Goal: Entertainment & Leisure: Consume media (video, audio)

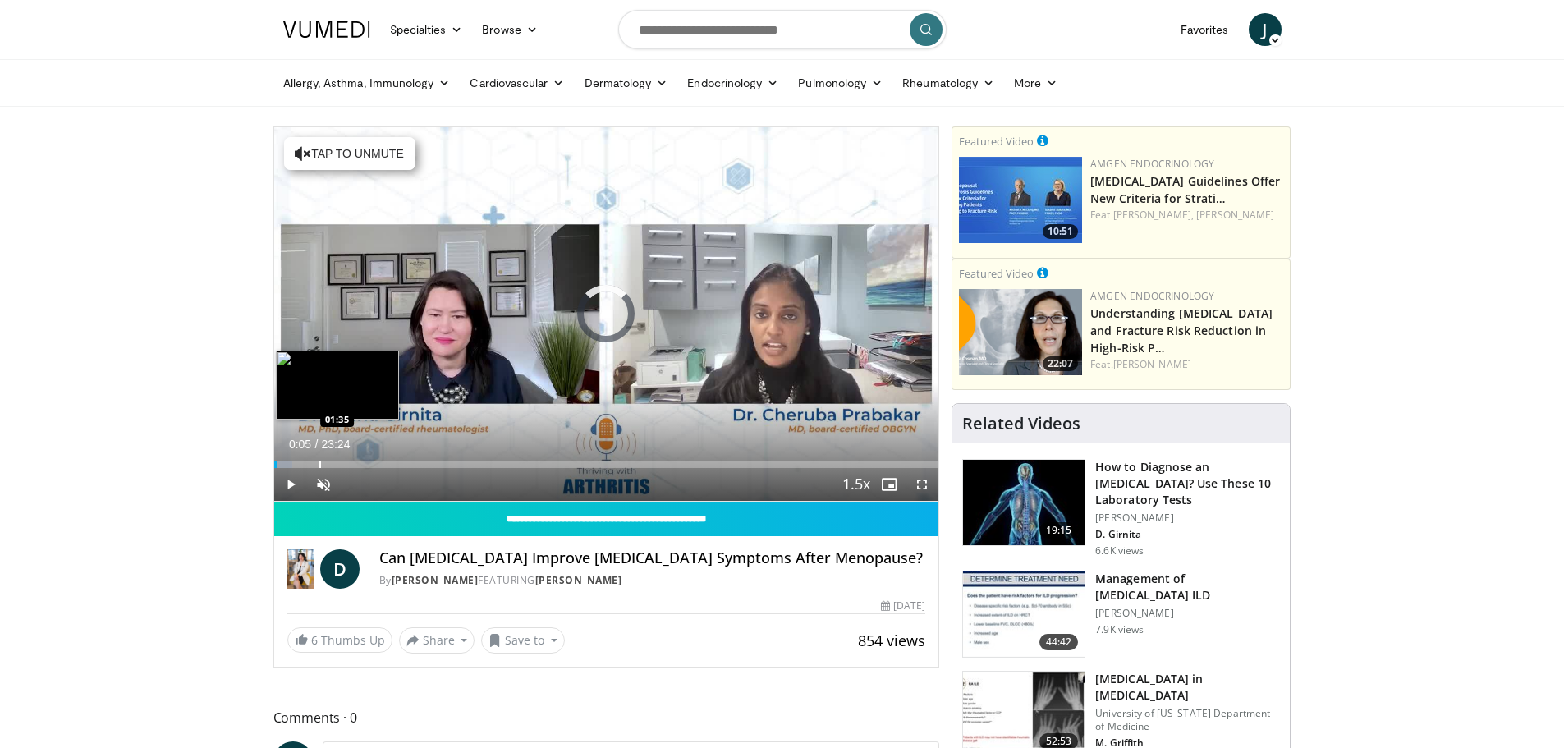
click at [318, 456] on div "Loaded : 2.84% 00:05 01:35" at bounding box center [606, 460] width 665 height 16
click at [339, 466] on div "Progress Bar" at bounding box center [340, 464] width 2 height 7
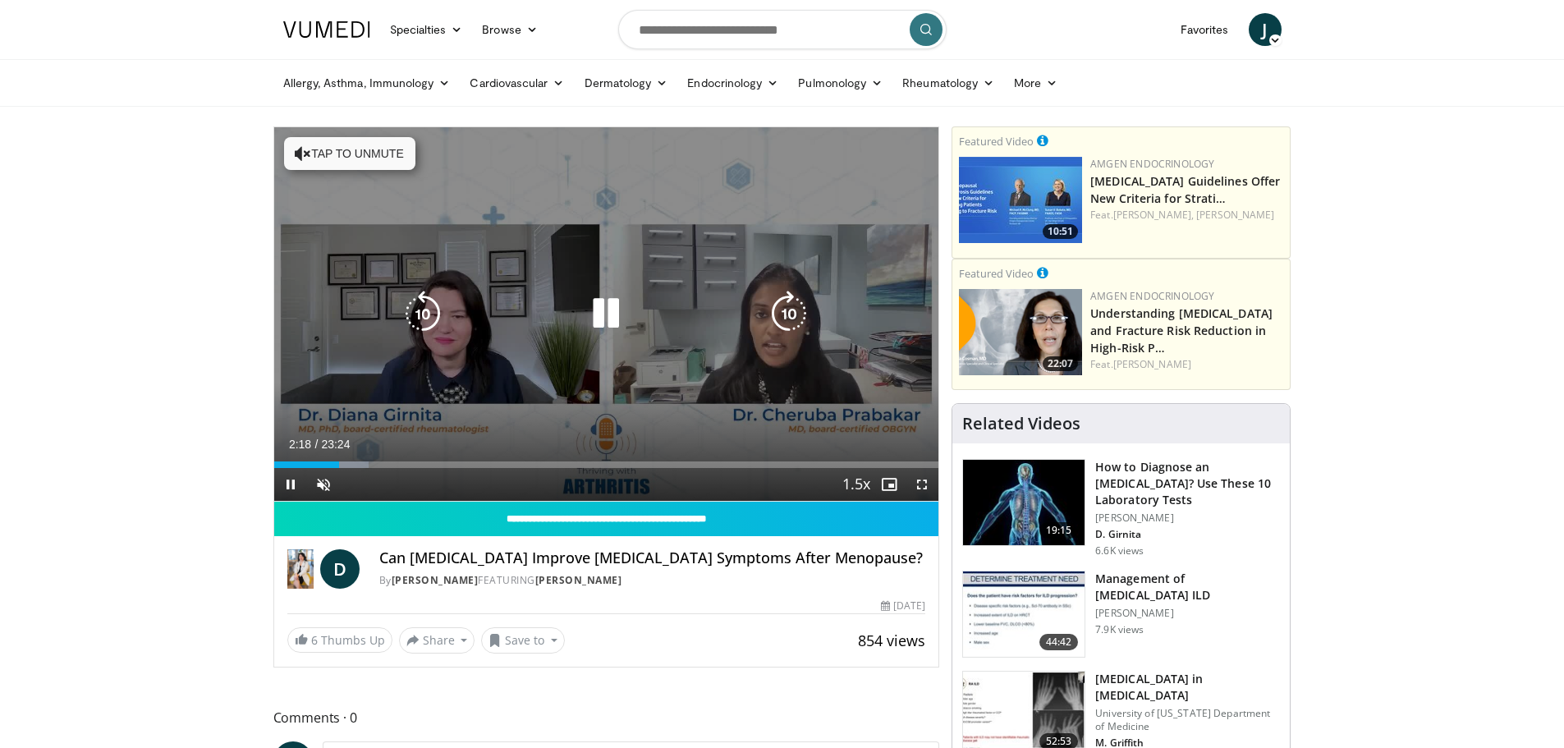
click at [357, 465] on video-js "**********" at bounding box center [606, 314] width 665 height 374
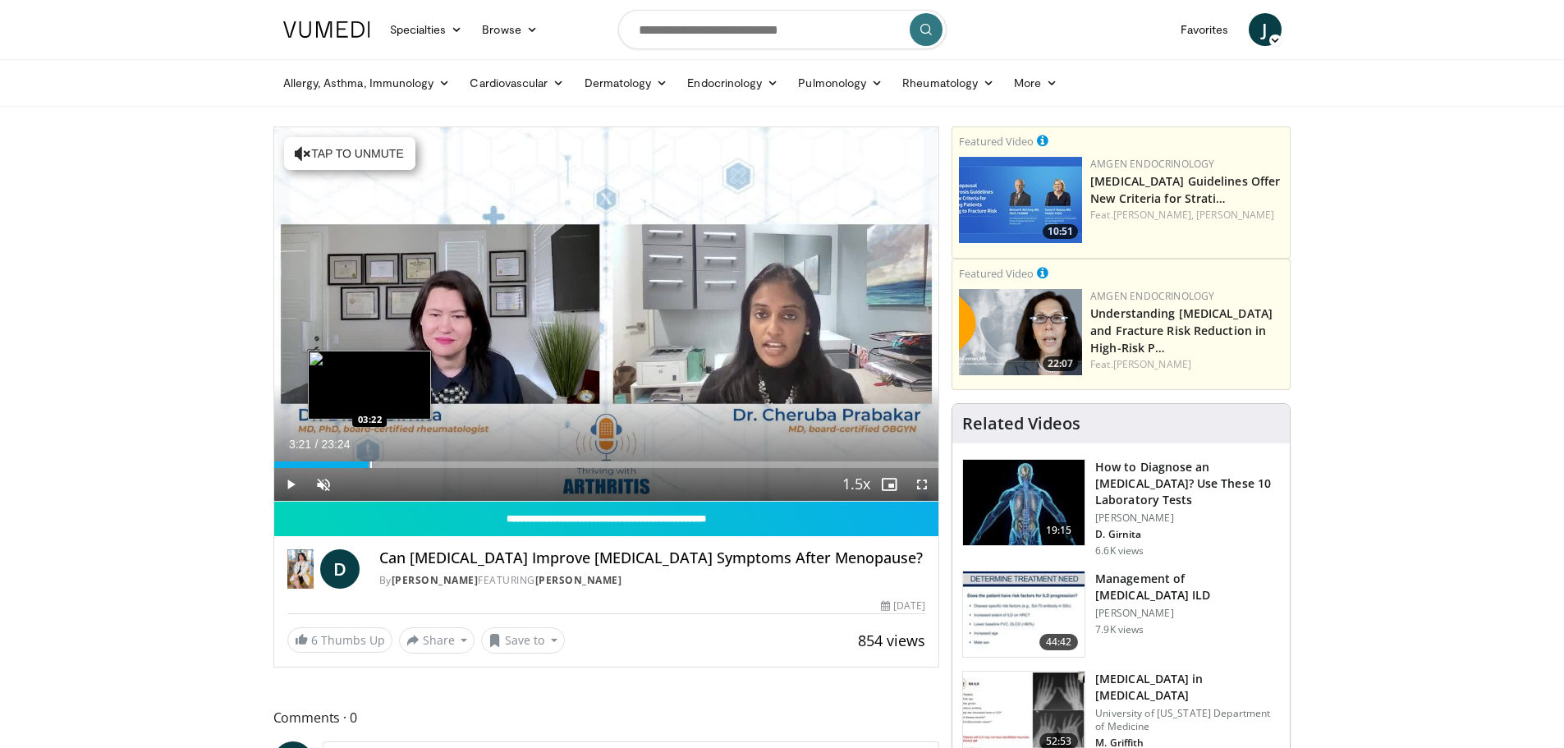
click at [370, 464] on div "Progress Bar" at bounding box center [371, 464] width 2 height 7
click at [387, 461] on div "Progress Bar" at bounding box center [380, 464] width 43 height 7
click at [320, 477] on span "Video Player" at bounding box center [323, 484] width 33 height 33
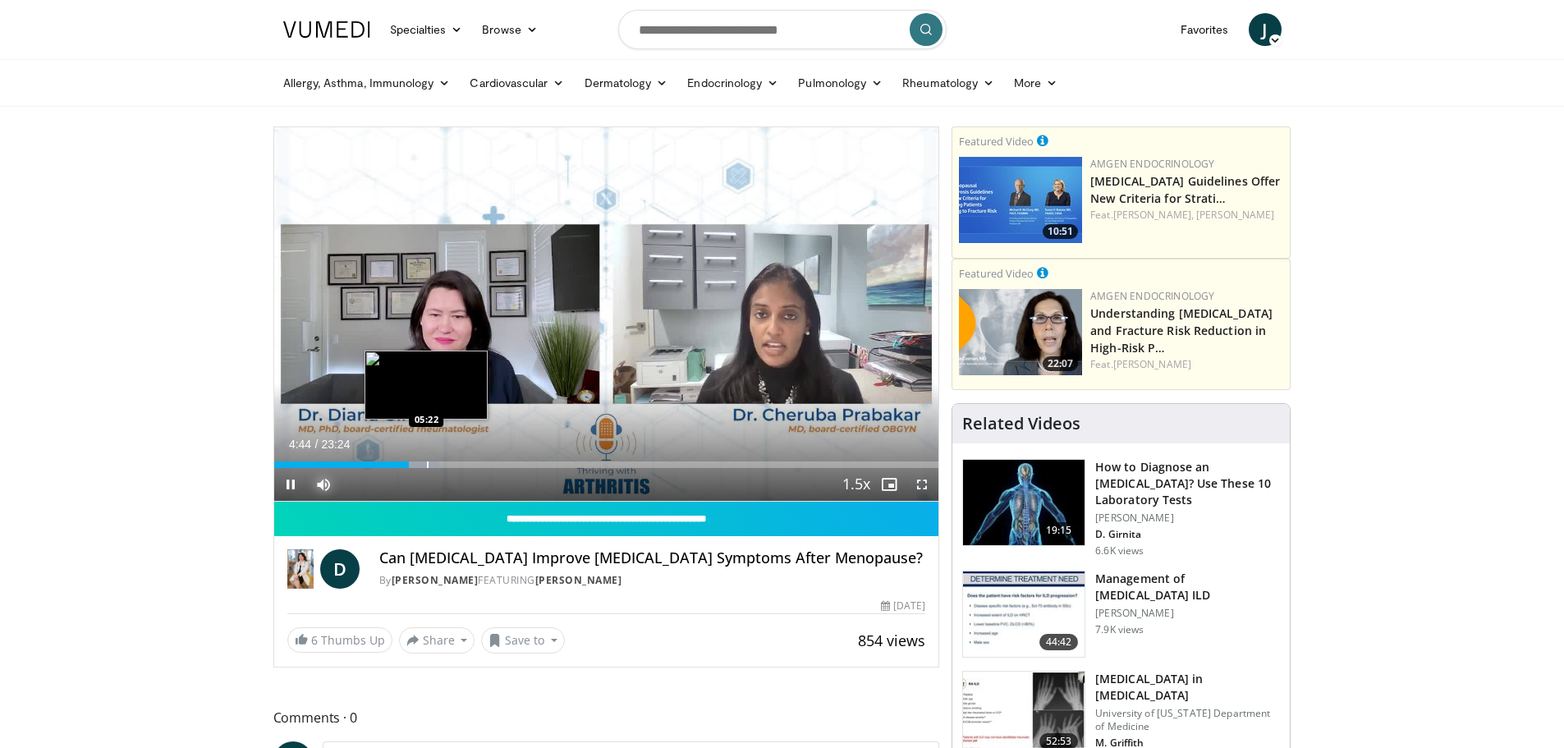
click at [426, 457] on div "Loaded : 24.88% 04:44 05:22" at bounding box center [606, 460] width 665 height 16
click at [451, 463] on div "Progress Bar" at bounding box center [452, 464] width 2 height 7
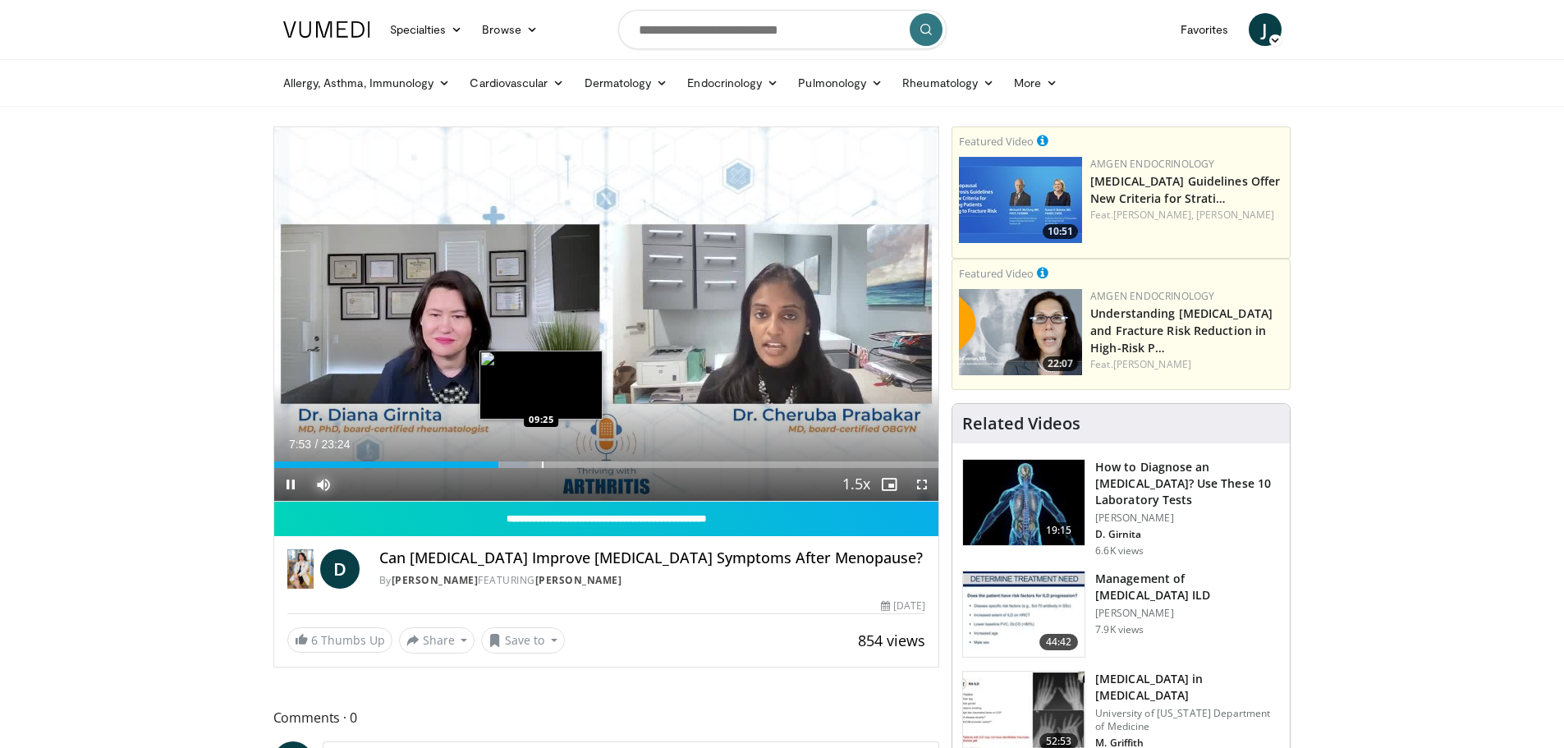
click at [540, 462] on div "Loaded : 38.40% 07:53 09:25" at bounding box center [606, 464] width 665 height 7
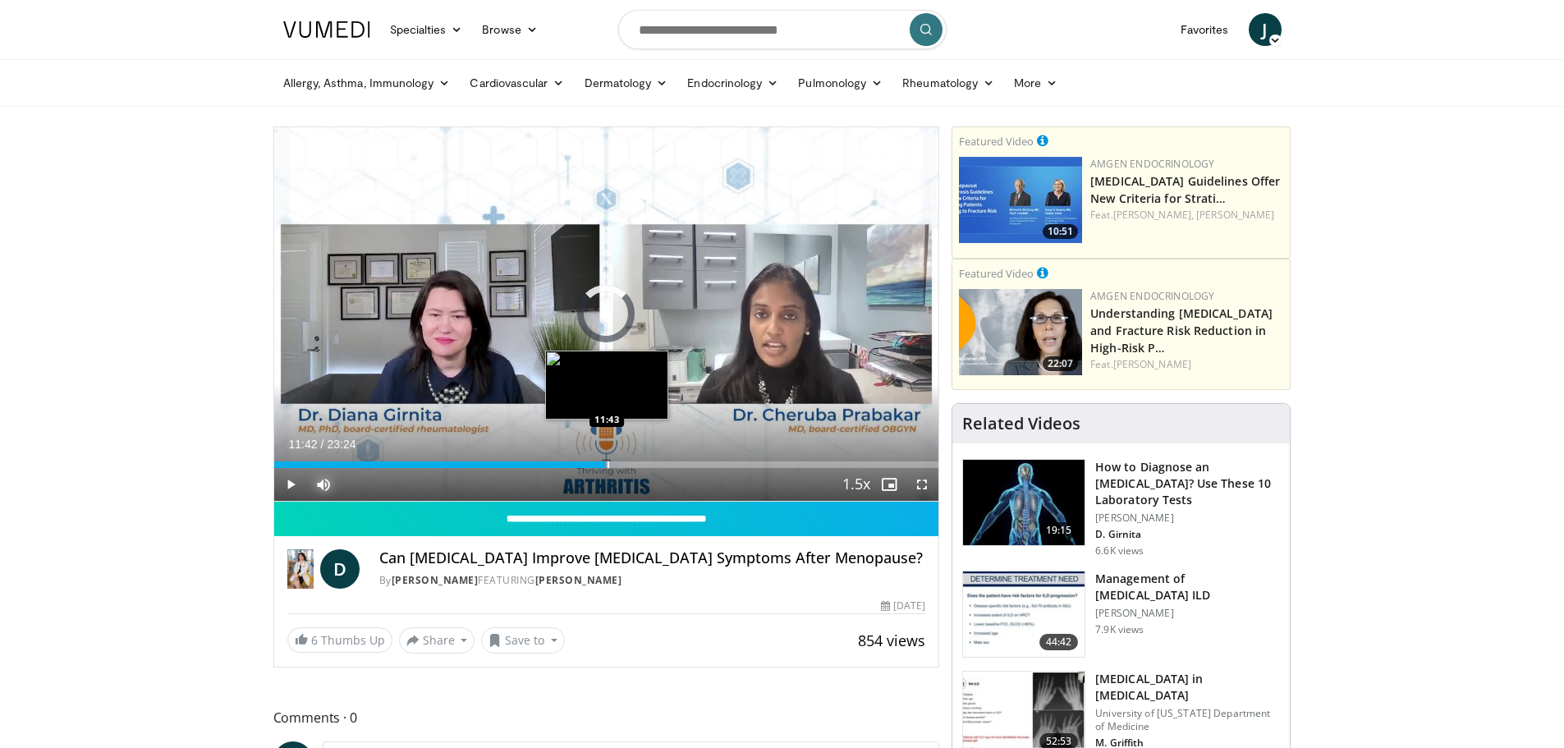
click at [607, 461] on div "Progress Bar" at bounding box center [608, 464] width 2 height 7
click at [621, 461] on div "Progress Bar" at bounding box center [615, 464] width 45 height 7
click at [645, 462] on div "Progress Bar" at bounding box center [646, 464] width 2 height 7
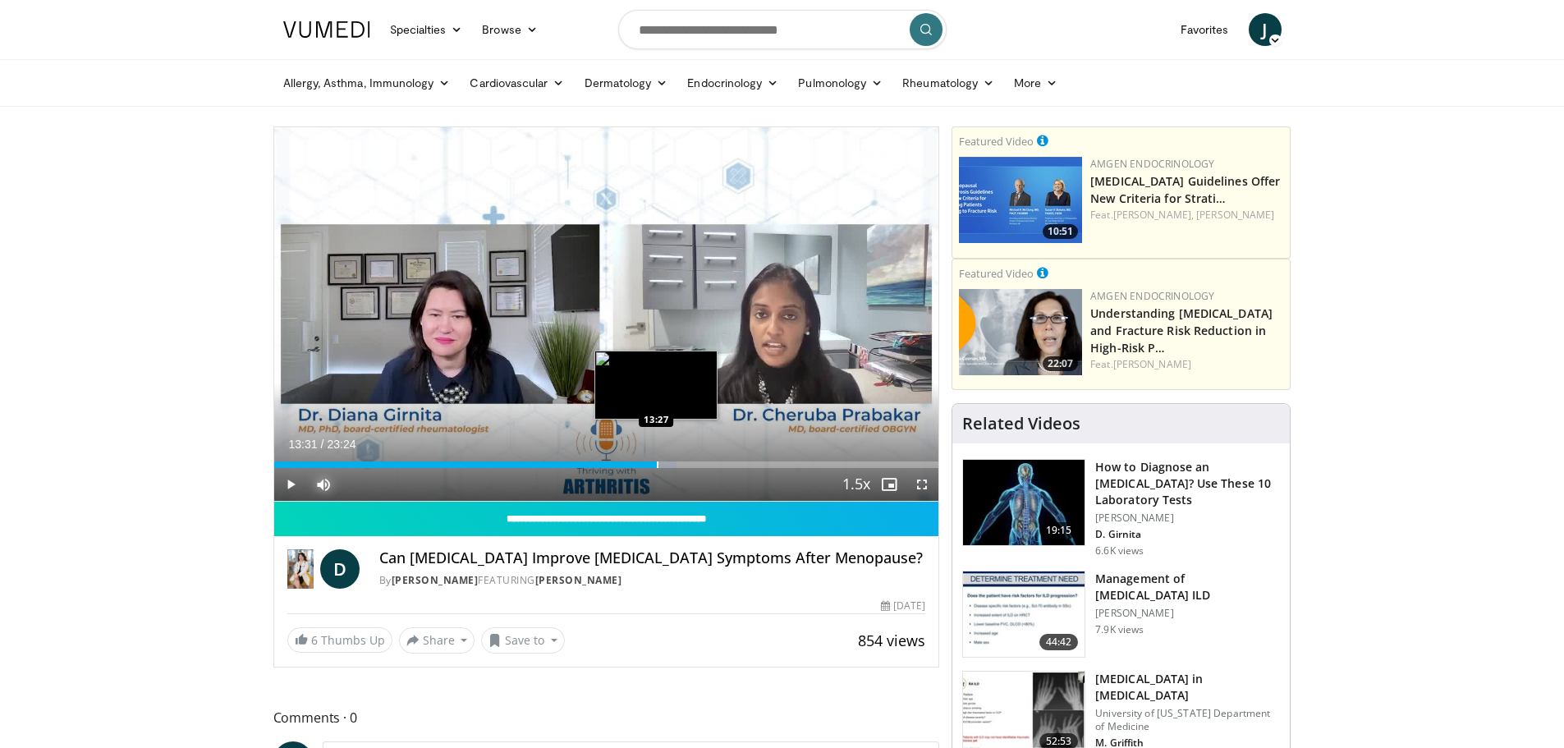
click at [658, 462] on div "Progress Bar" at bounding box center [658, 464] width 2 height 7
click at [674, 462] on div "Progress Bar" at bounding box center [674, 464] width 2 height 7
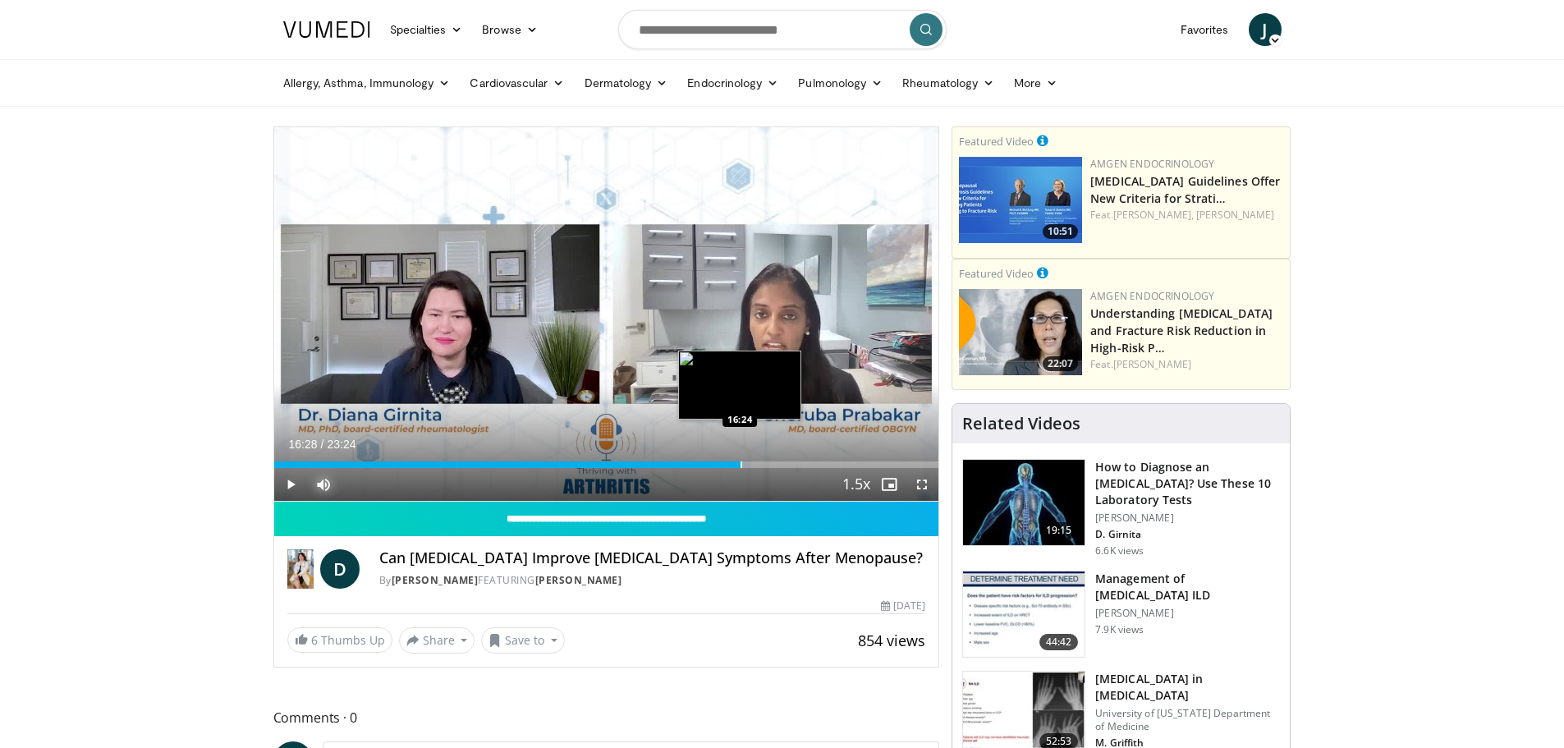
click at [741, 462] on div "Progress Bar" at bounding box center [741, 464] width 2 height 7
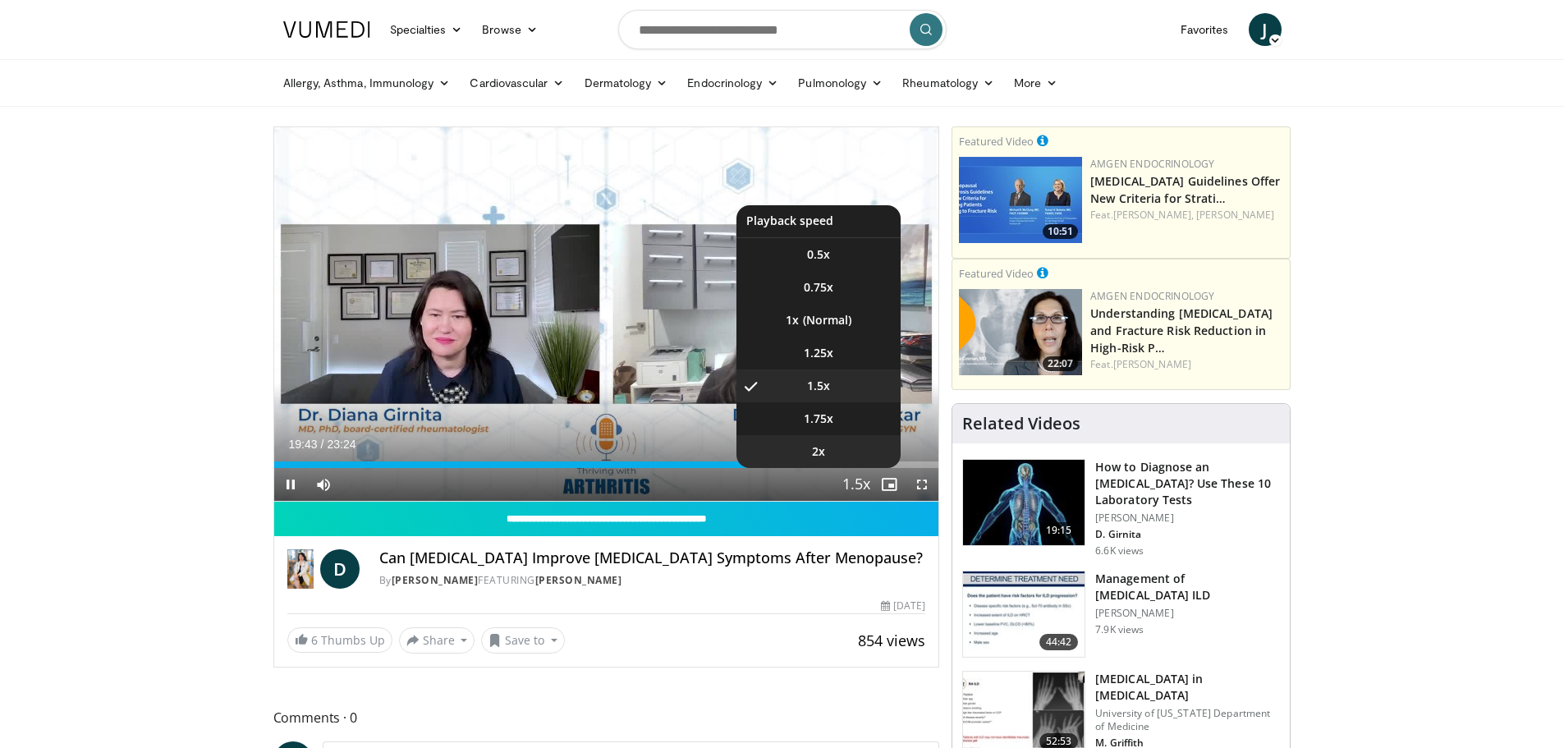
click at [862, 464] on li "2x" at bounding box center [818, 451] width 164 height 33
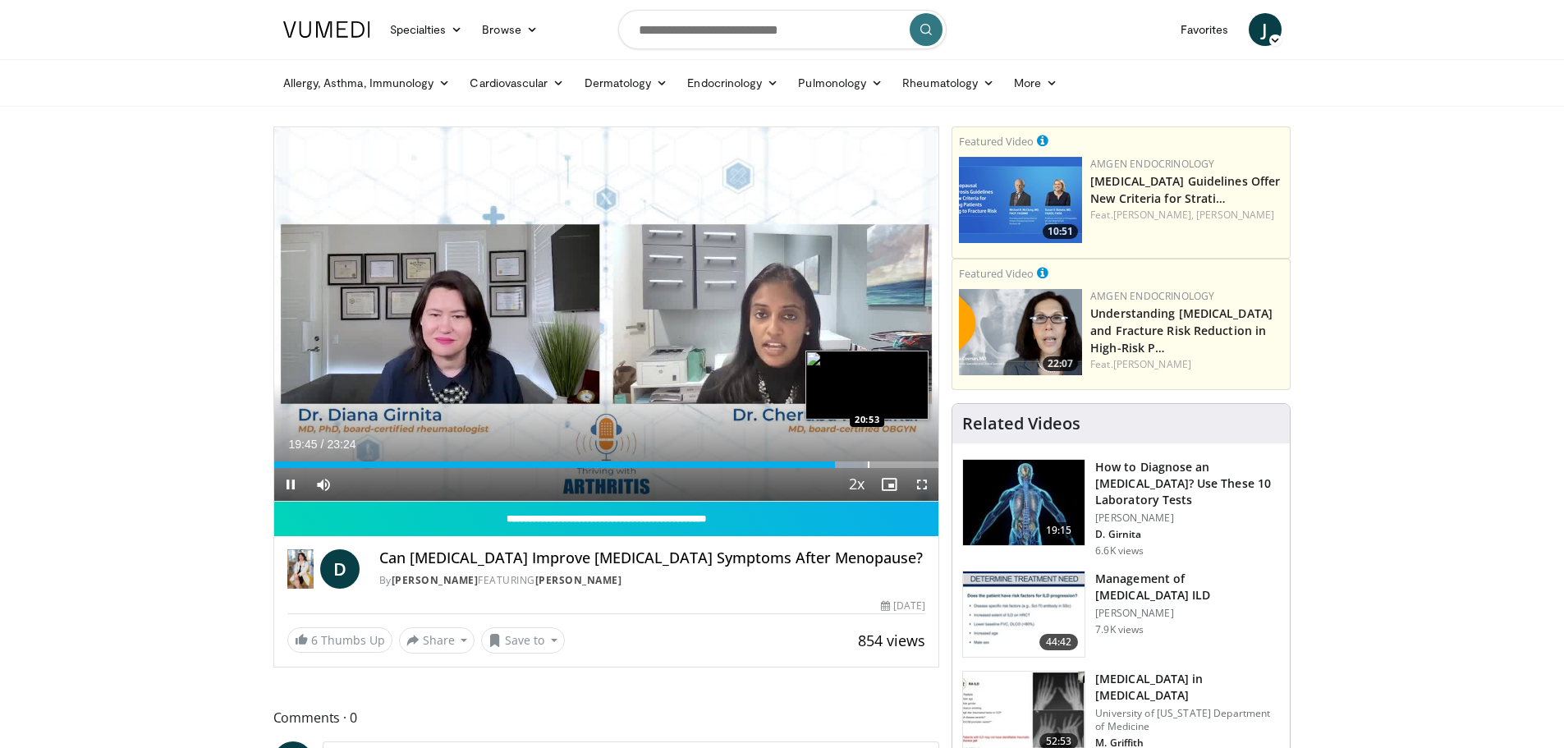
click at [867, 458] on div "Loaded : 88.88% 19:45 20:53" at bounding box center [606, 460] width 665 height 16
click at [835, 382] on video-js "**********" at bounding box center [606, 314] width 665 height 374
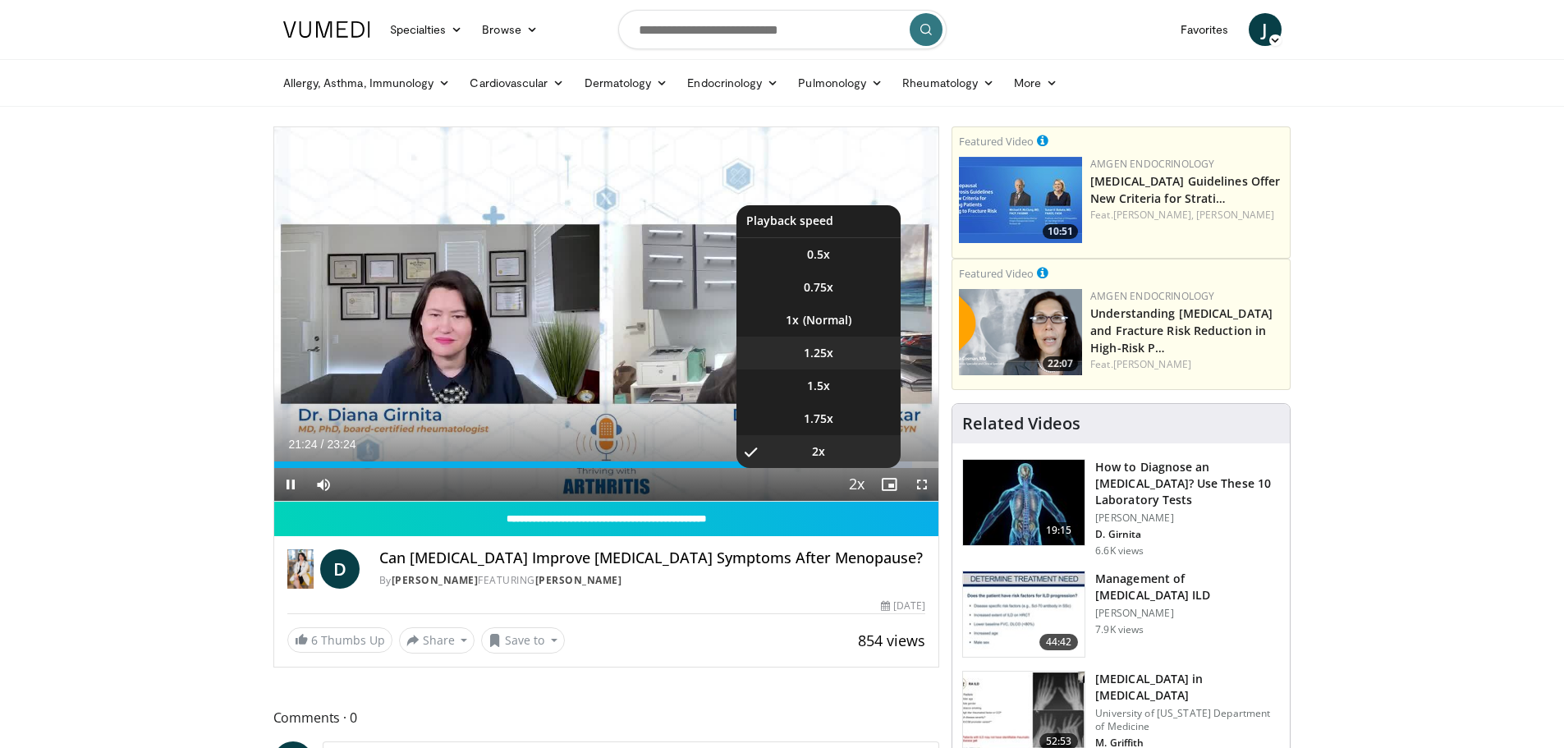
click at [830, 346] on span "1.25x" at bounding box center [819, 353] width 30 height 16
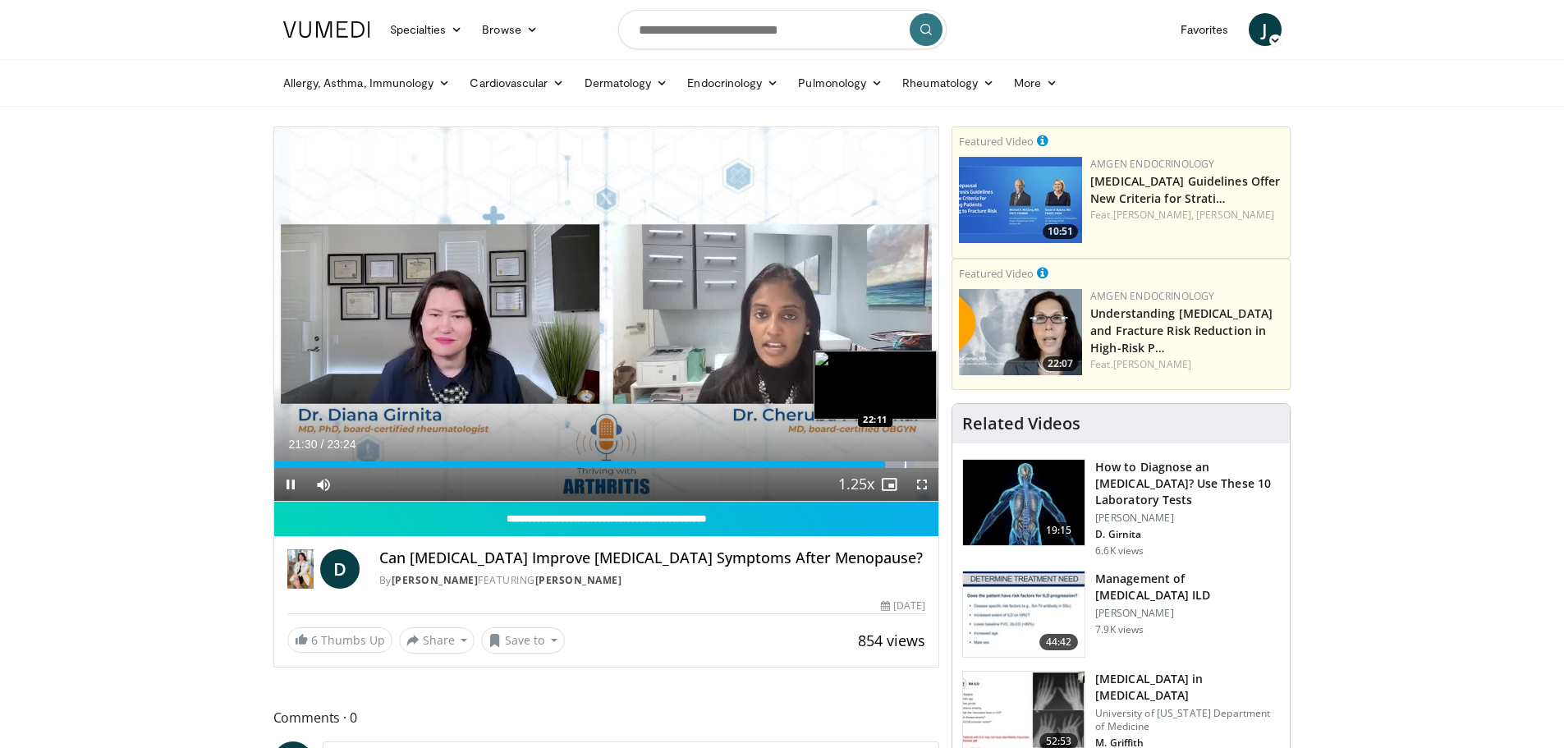
click at [904, 459] on div "Loaded : 96.25% 21:31 22:11" at bounding box center [606, 460] width 665 height 16
click at [916, 458] on div "Loaded : 100.00% 22:21 22:37" at bounding box center [606, 460] width 665 height 16
click at [930, 460] on div "Loaded : 100.00% 23:06 23:05" at bounding box center [606, 460] width 665 height 16
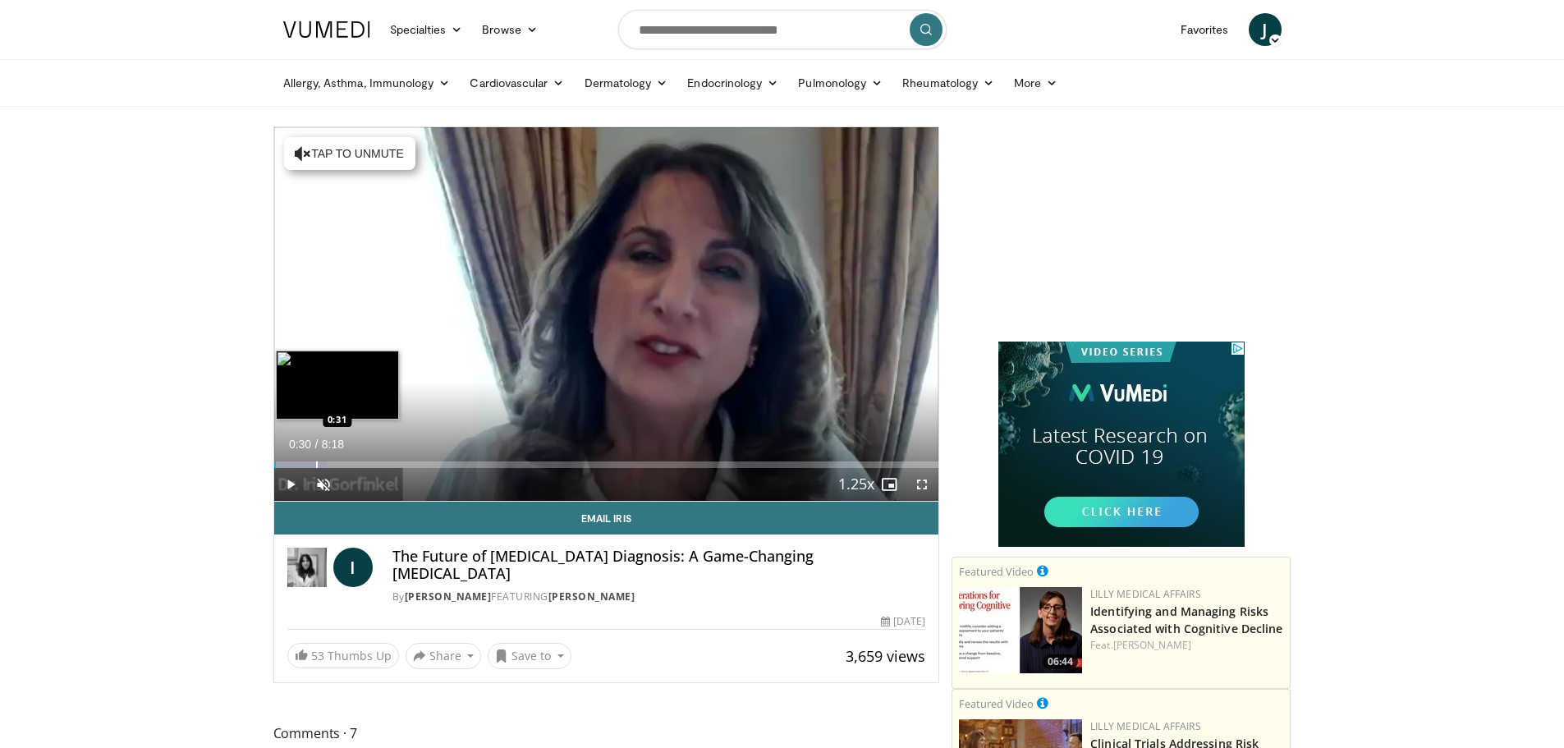
click at [314, 454] on div "Loaded : 7.96% 0:30 0:31" at bounding box center [606, 460] width 665 height 16
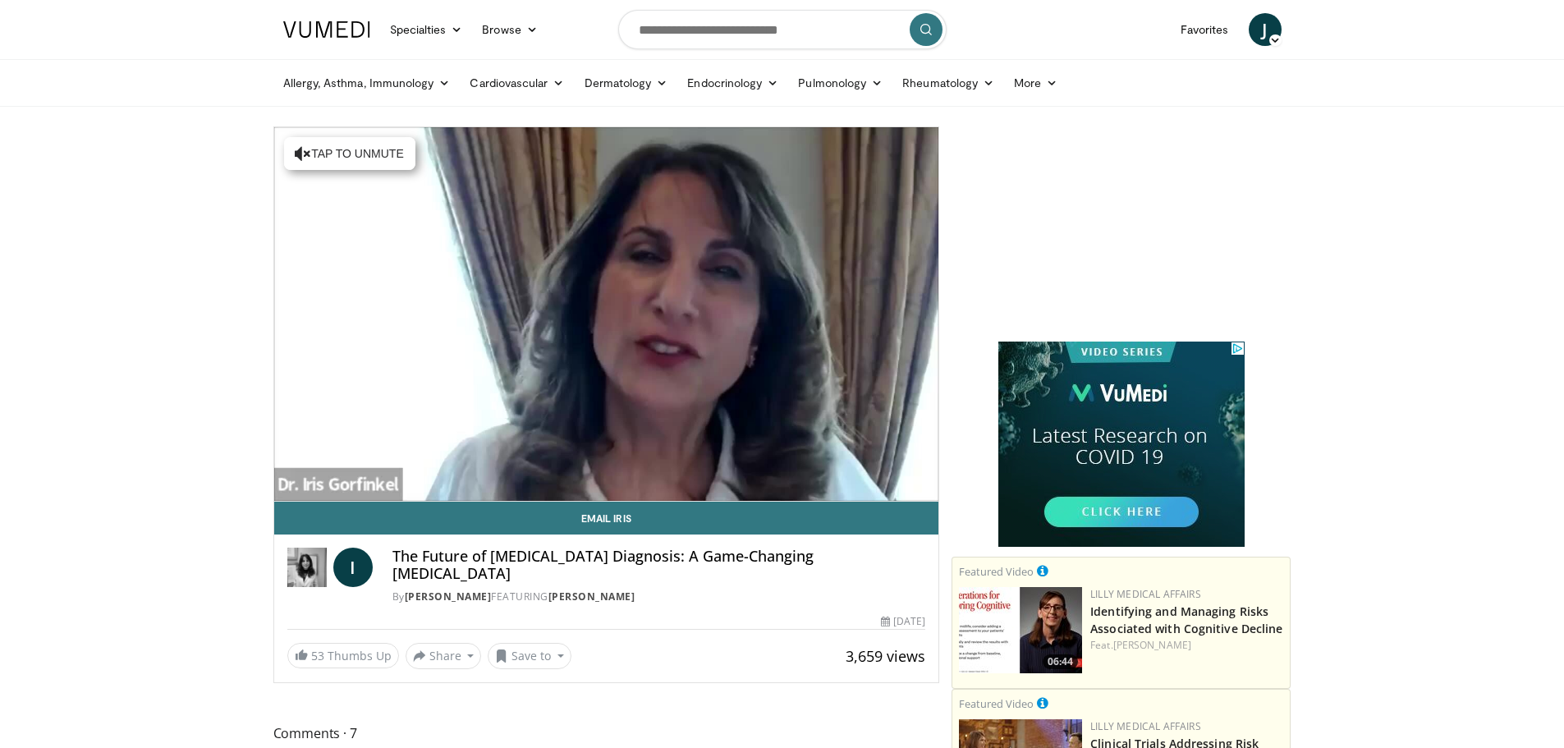
click at [314, 454] on div "10 seconds Tap to unmute" at bounding box center [606, 313] width 665 height 373
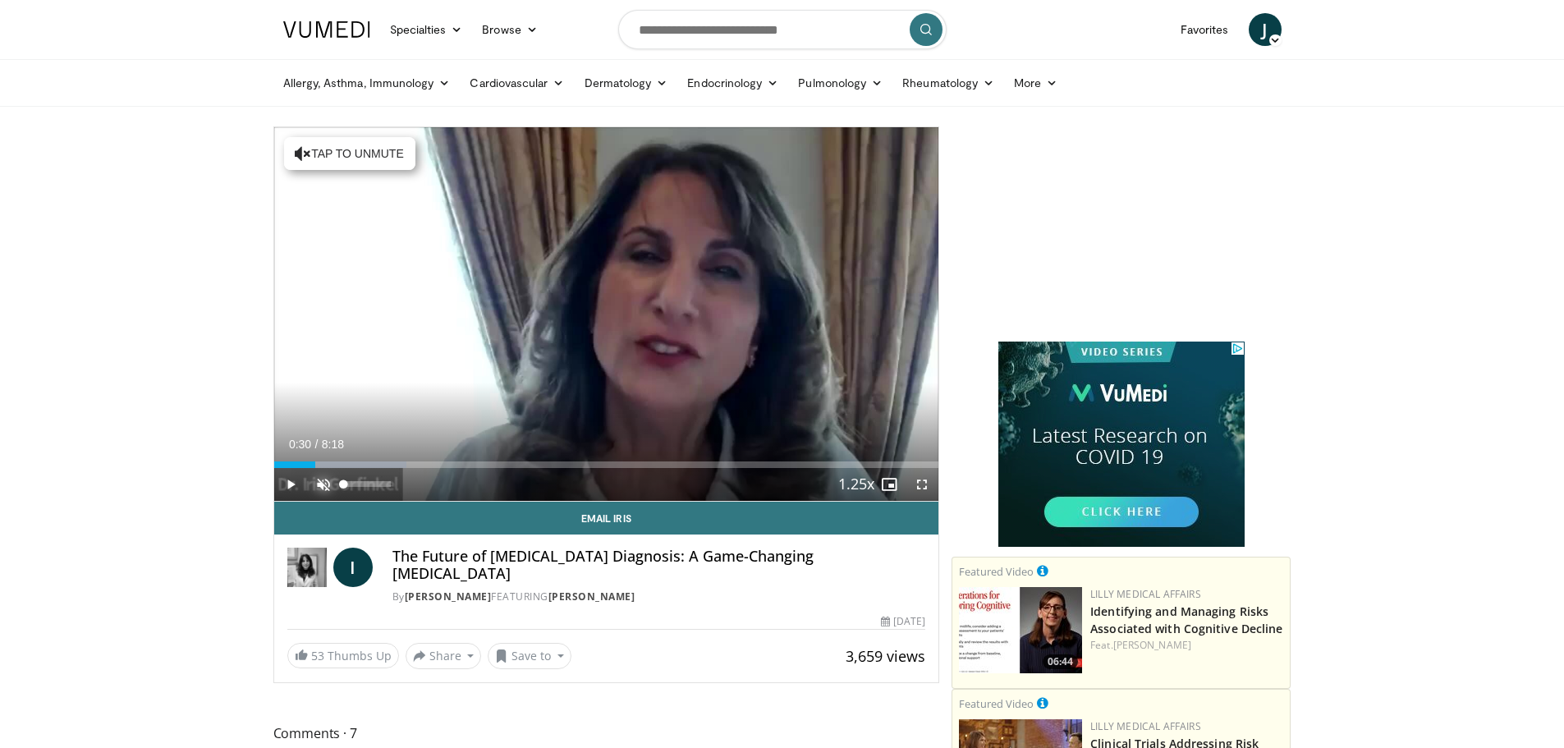
click at [324, 480] on span "Video Player" at bounding box center [323, 484] width 33 height 33
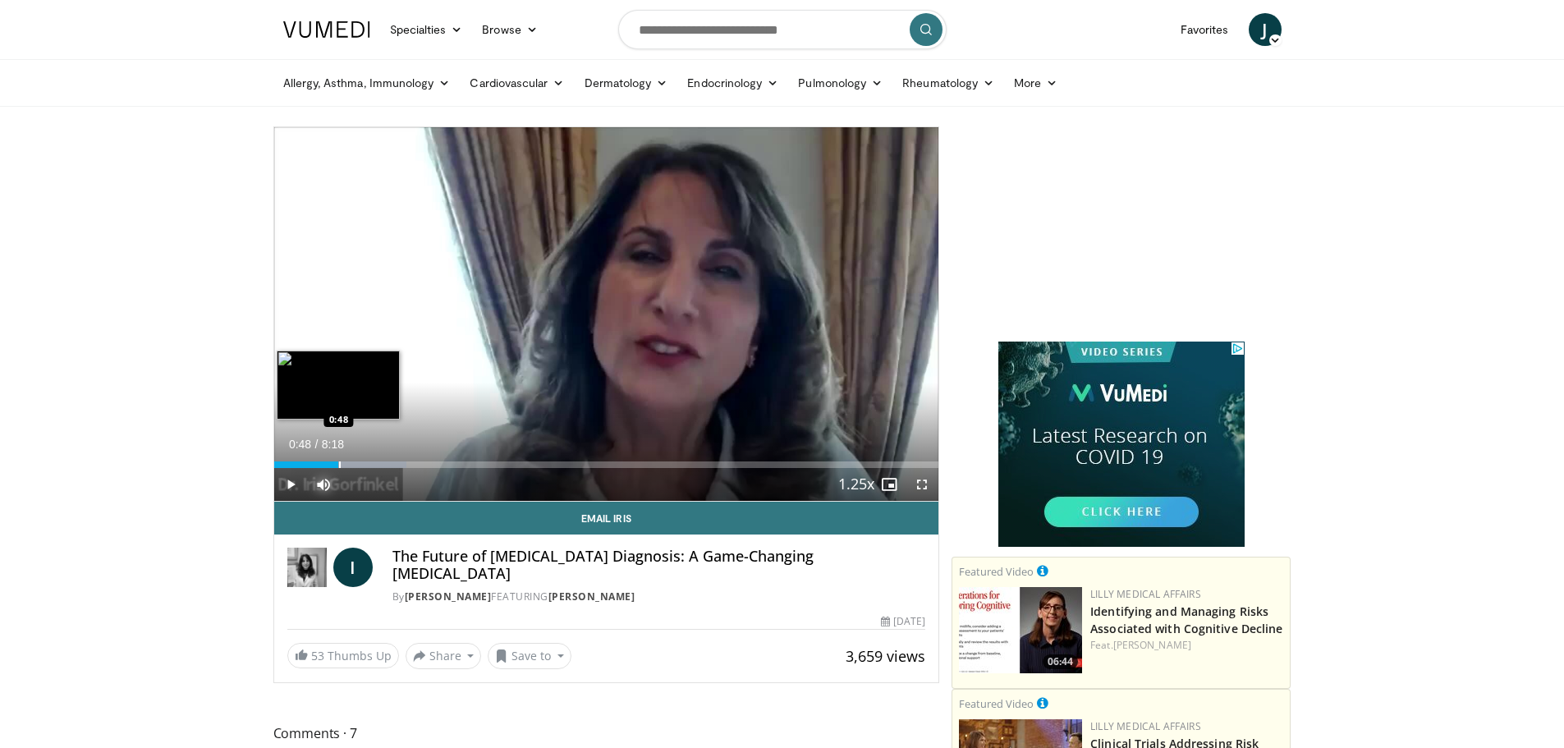
click at [338, 458] on div "Loaded : 19.91% 0:48 0:48" at bounding box center [606, 460] width 665 height 16
click at [291, 475] on span "Video Player" at bounding box center [290, 484] width 33 height 33
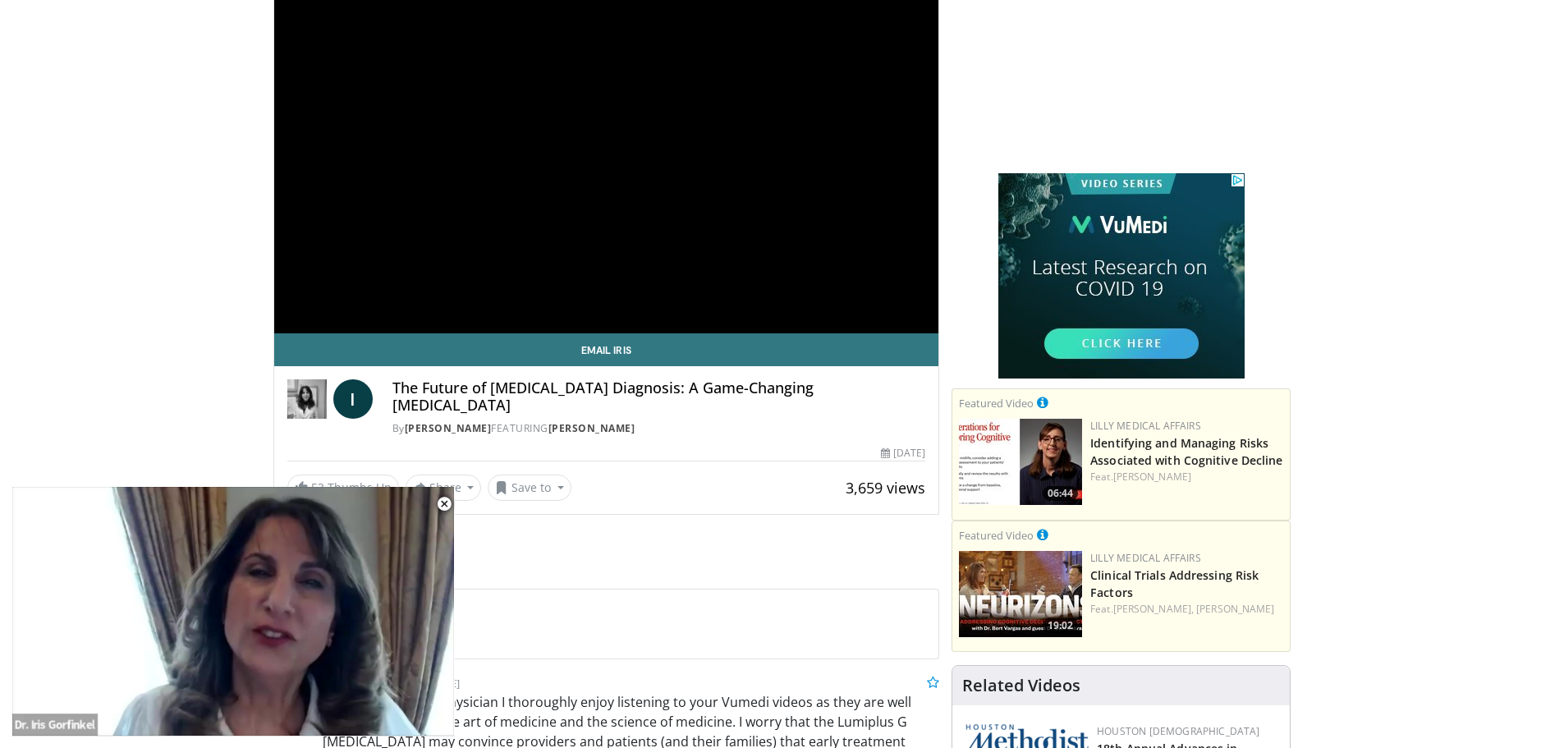
scroll to position [151, 0]
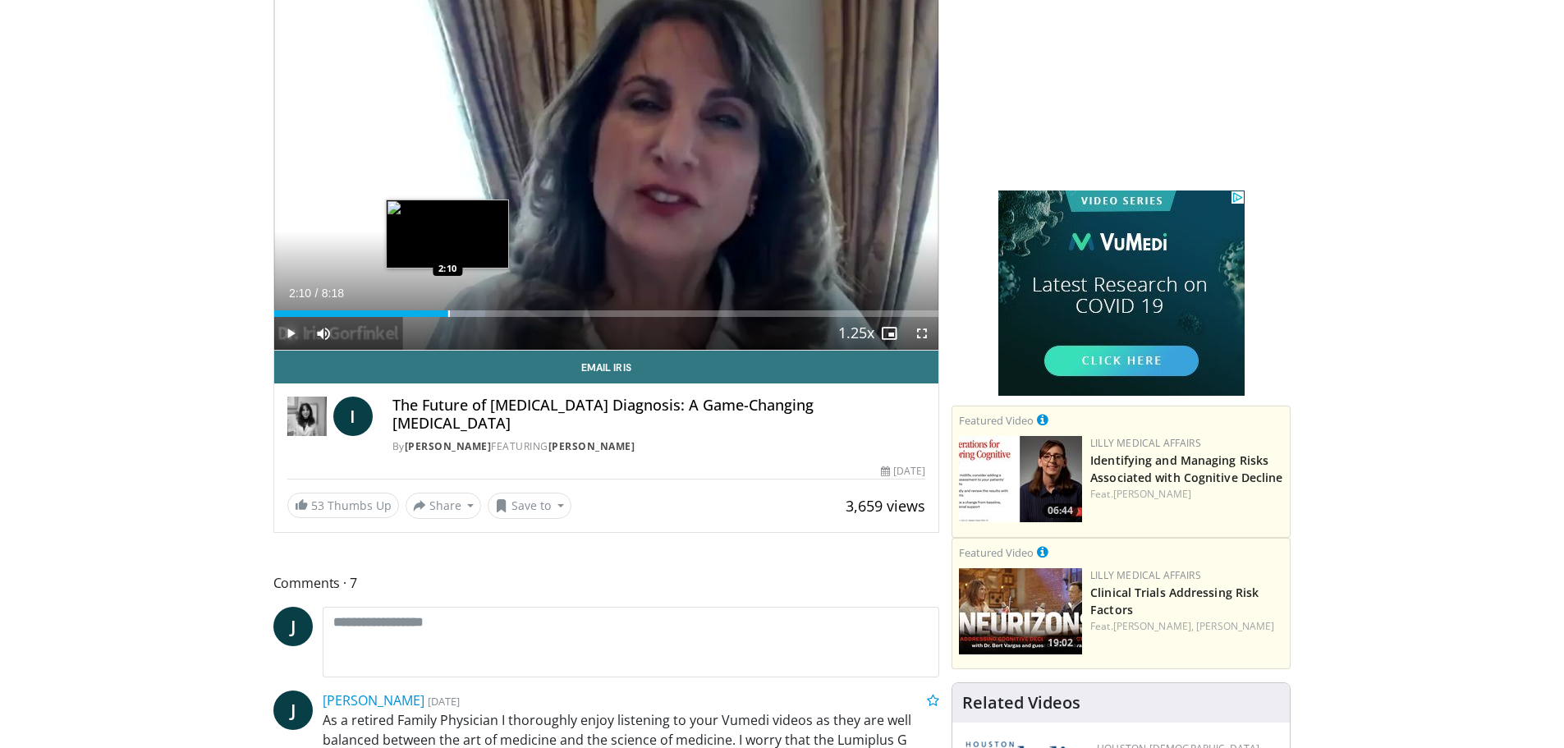
click at [447, 309] on div "Loaded : 31.85% 2:10 2:10" at bounding box center [606, 309] width 665 height 16
click at [475, 311] on div "Progress Bar" at bounding box center [476, 313] width 2 height 7
click at [462, 309] on div "Loaded : 43.80% 2:34 2:21" at bounding box center [606, 309] width 665 height 16
